Goal: Information Seeking & Learning: Learn about a topic

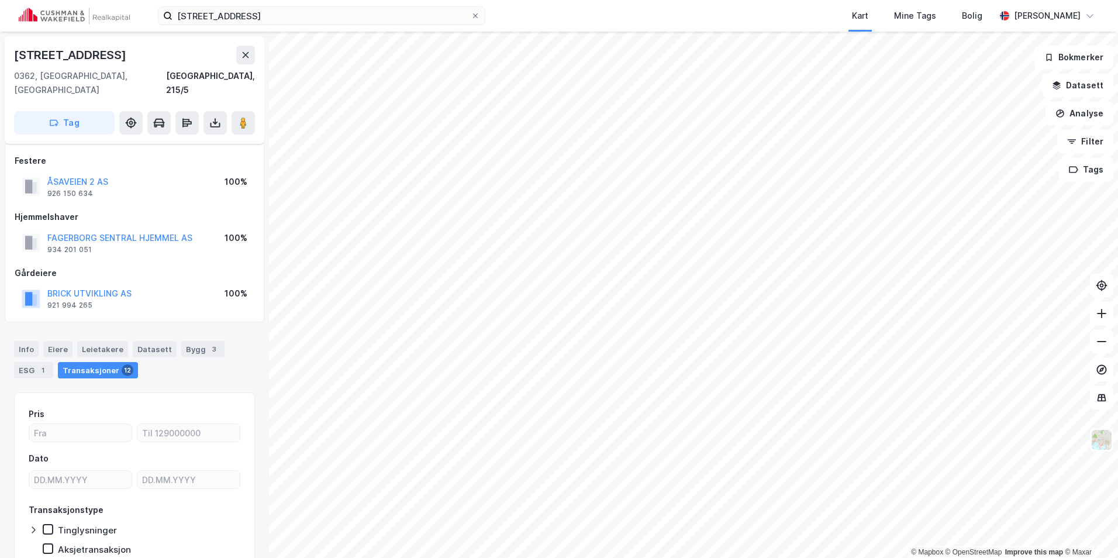
scroll to position [74, 0]
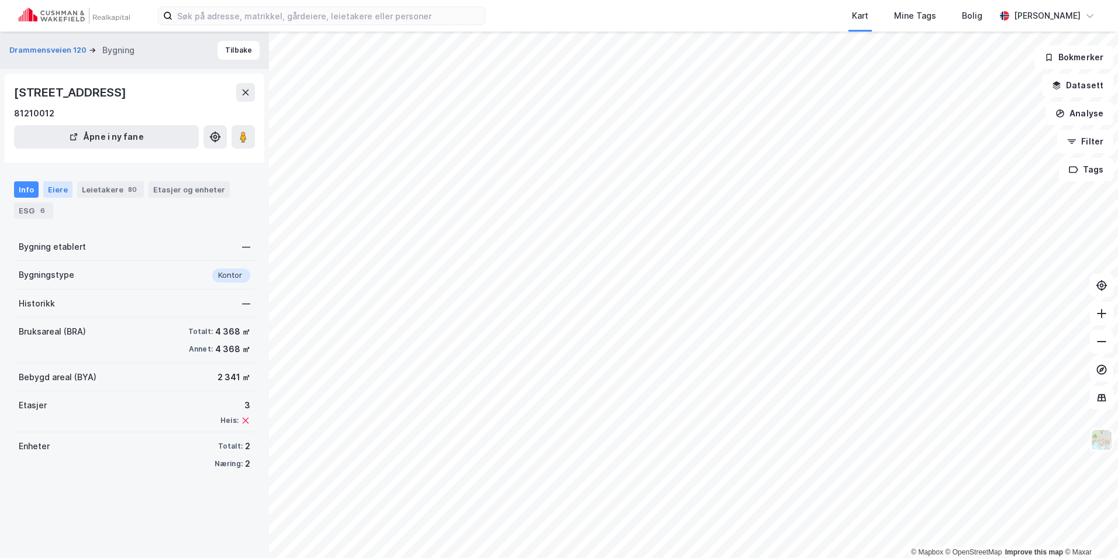
click at [56, 189] on div "Eiere" at bounding box center [57, 189] width 29 height 16
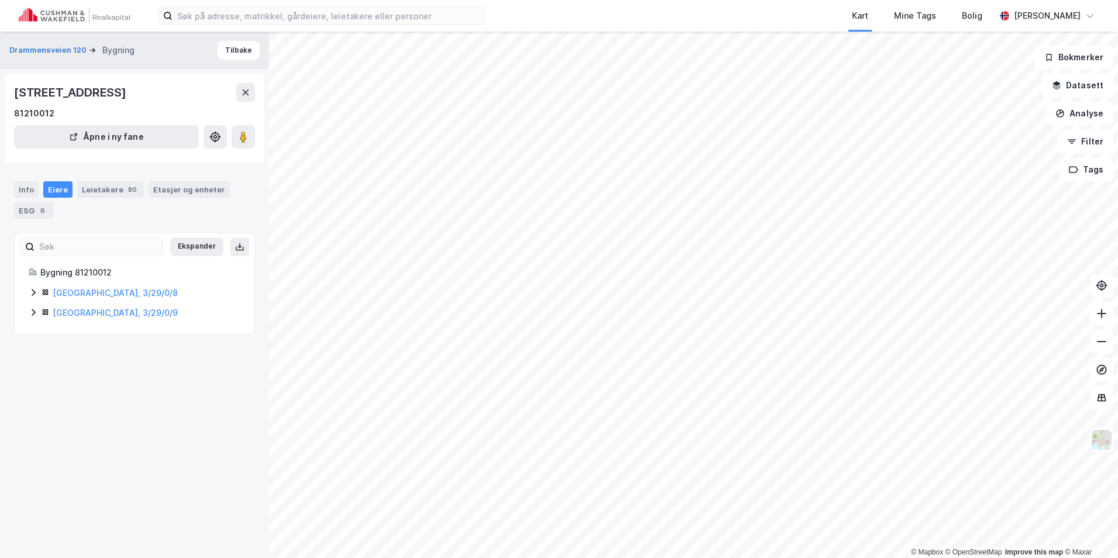
click at [30, 285] on div "Bygning 81210012 Oslo, 3/29/0/8 Oslo, 3/29/0/9" at bounding box center [135, 292] width 212 height 54
click at [36, 286] on div "Oslo, 3/29/0/8" at bounding box center [135, 293] width 212 height 14
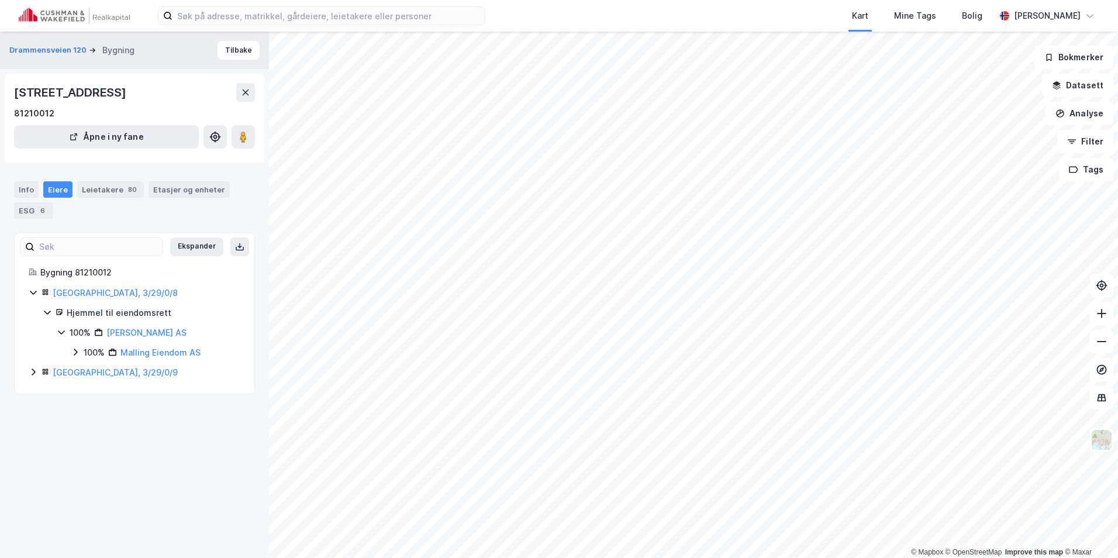
click at [74, 353] on icon at bounding box center [75, 351] width 9 height 9
click at [74, 352] on icon at bounding box center [75, 352] width 6 height 4
click at [64, 333] on icon at bounding box center [61, 331] width 9 height 9
